Goal: Task Accomplishment & Management: Manage account settings

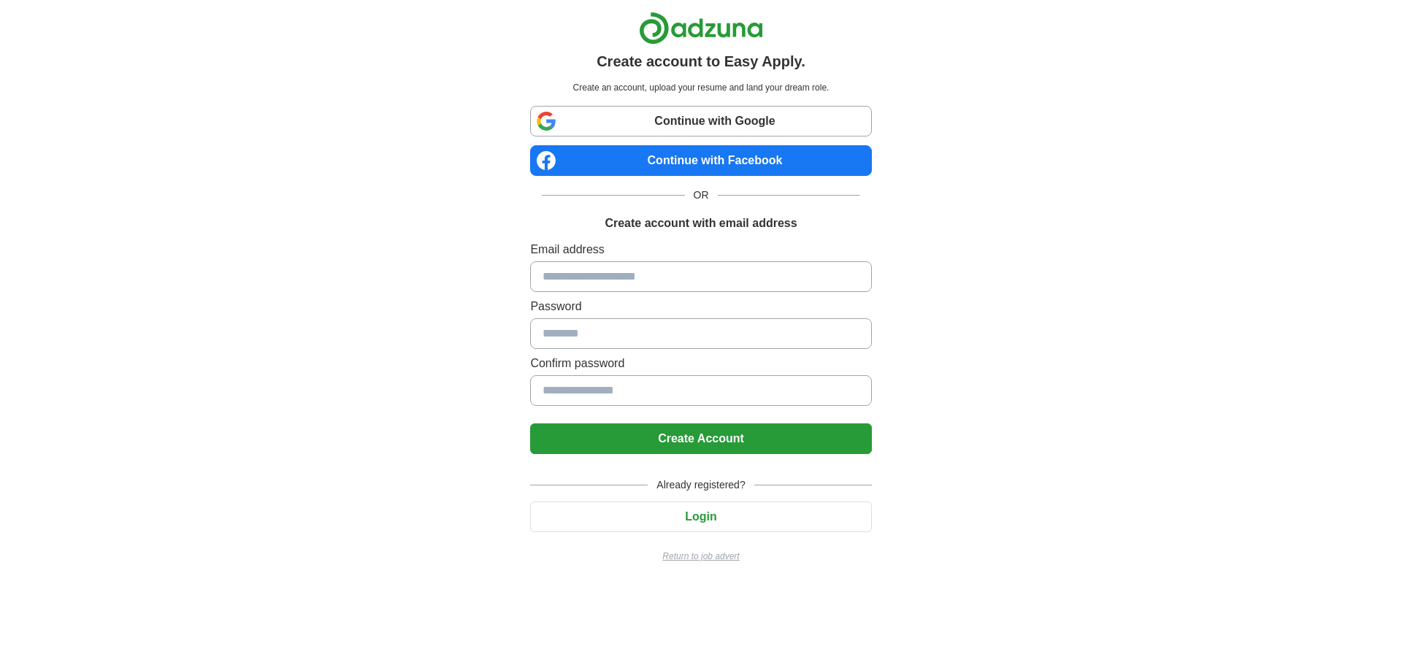
click at [754, 120] on link "Continue with Google" at bounding box center [700, 121] width 341 height 31
click at [722, 119] on link "Continue with Google" at bounding box center [700, 121] width 341 height 31
